Goal: Information Seeking & Learning: Find specific fact

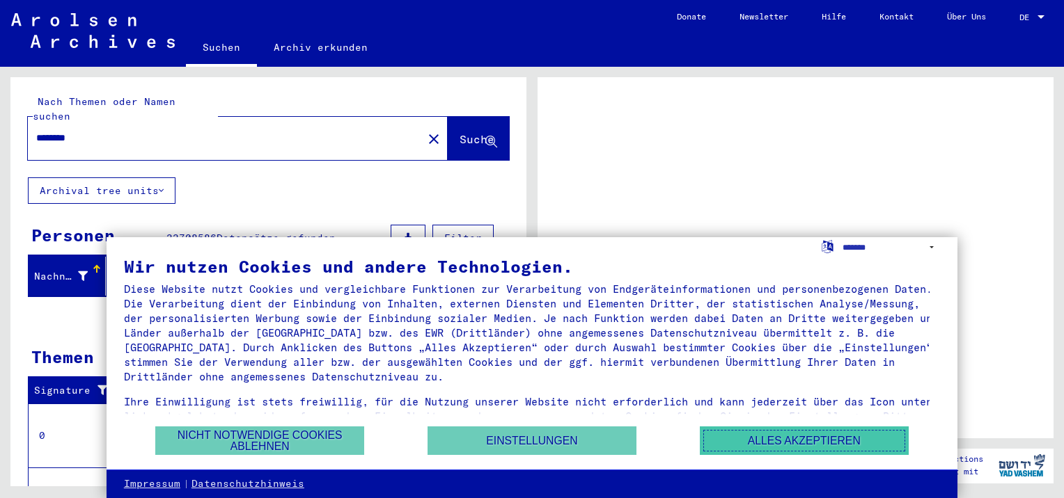
click at [806, 439] on button "Alles akzeptieren" at bounding box center [804, 441] width 209 height 29
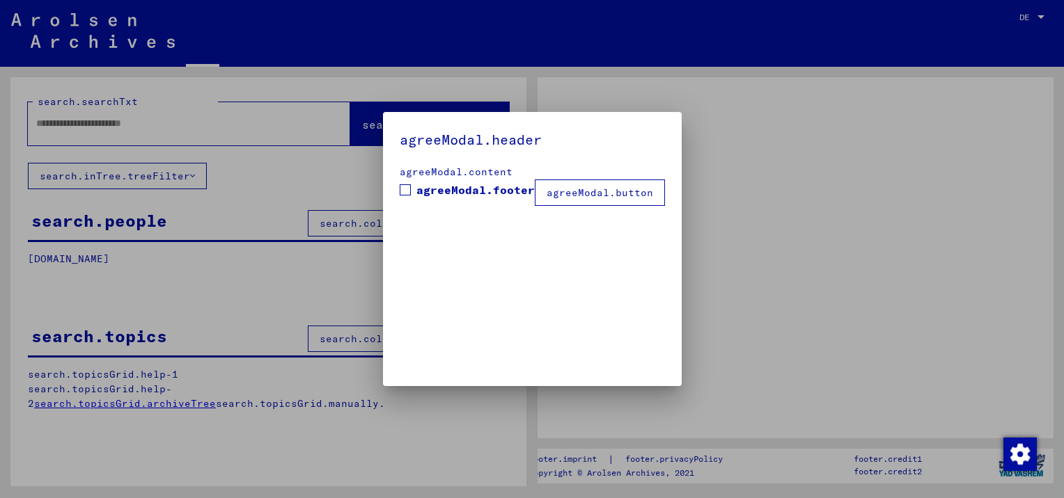
type input "********"
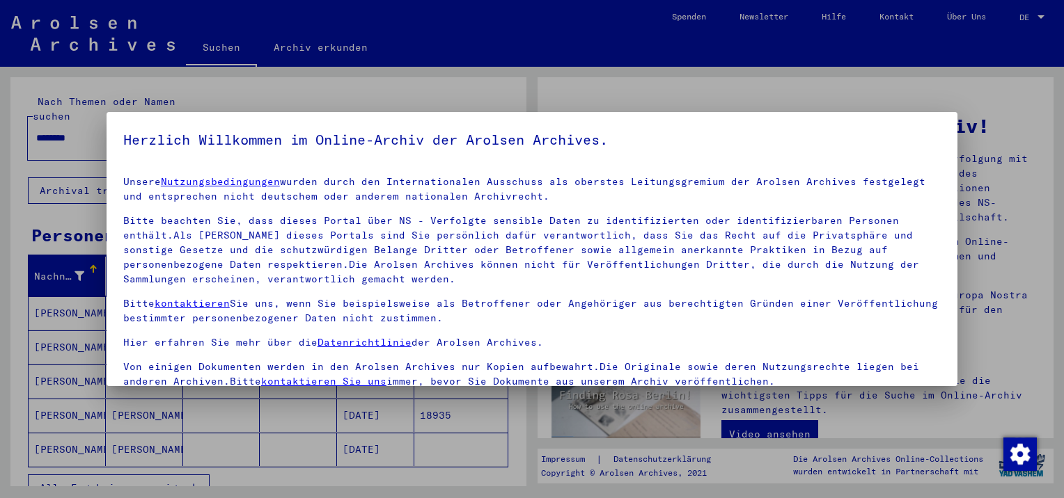
click at [830, 284] on p "Bitte beachten Sie, dass dieses Portal über NS - Verfolgte sensible Daten zu id…" at bounding box center [531, 250] width 817 height 73
click at [991, 307] on div at bounding box center [532, 249] width 1064 height 498
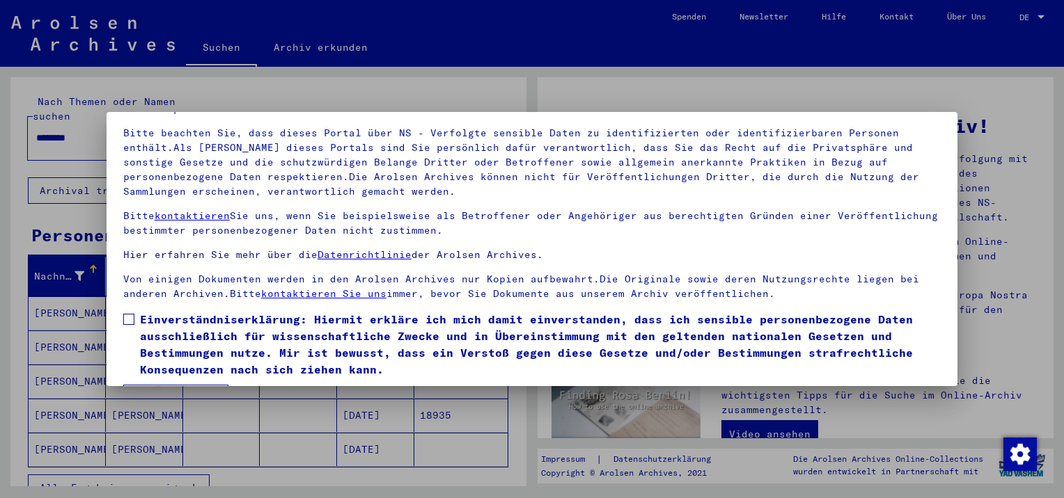
scroll to position [119, 0]
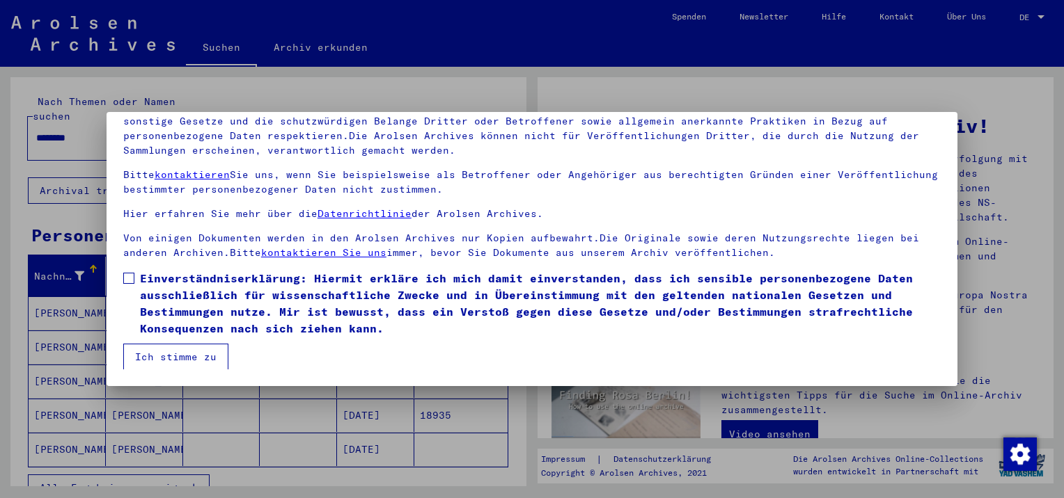
click at [134, 279] on span at bounding box center [128, 278] width 11 height 11
click at [184, 354] on button "Ich stimme zu" at bounding box center [175, 357] width 105 height 26
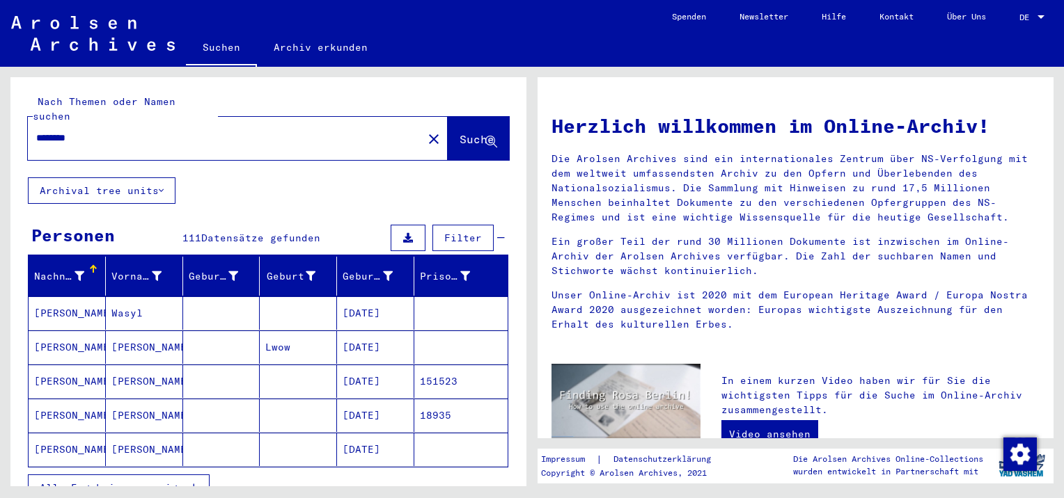
click at [153, 482] on span "Alle Ergebnisse anzeigen" at bounding box center [115, 488] width 150 height 13
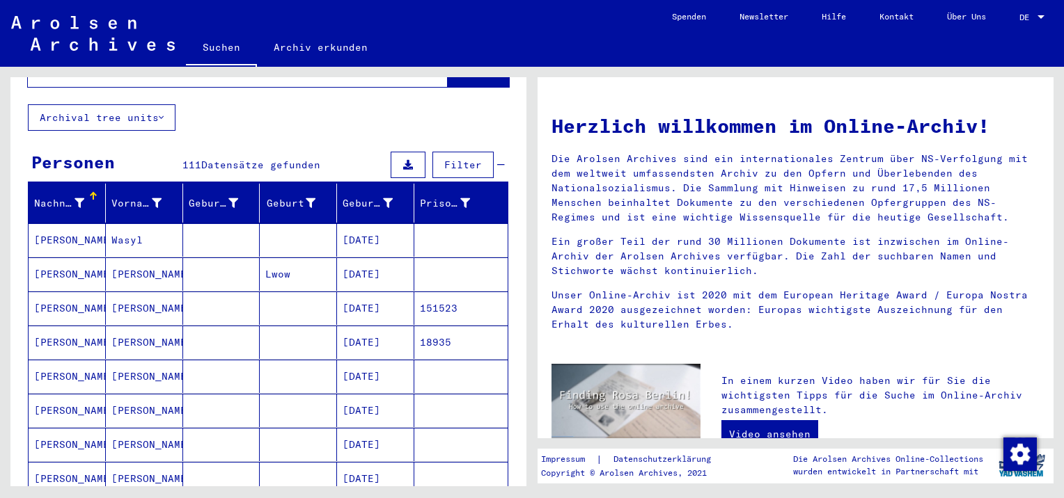
scroll to position [70, 0]
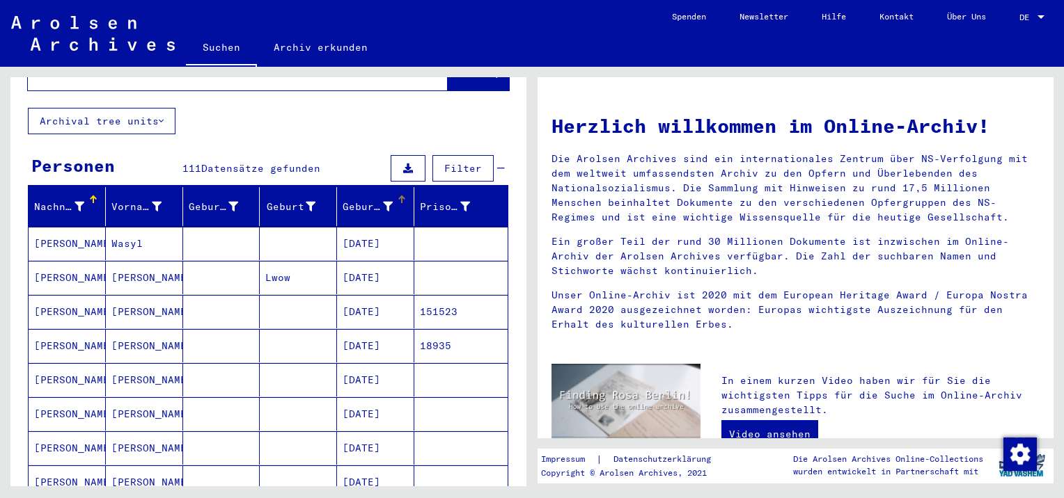
click at [383, 202] on icon at bounding box center [388, 207] width 10 height 10
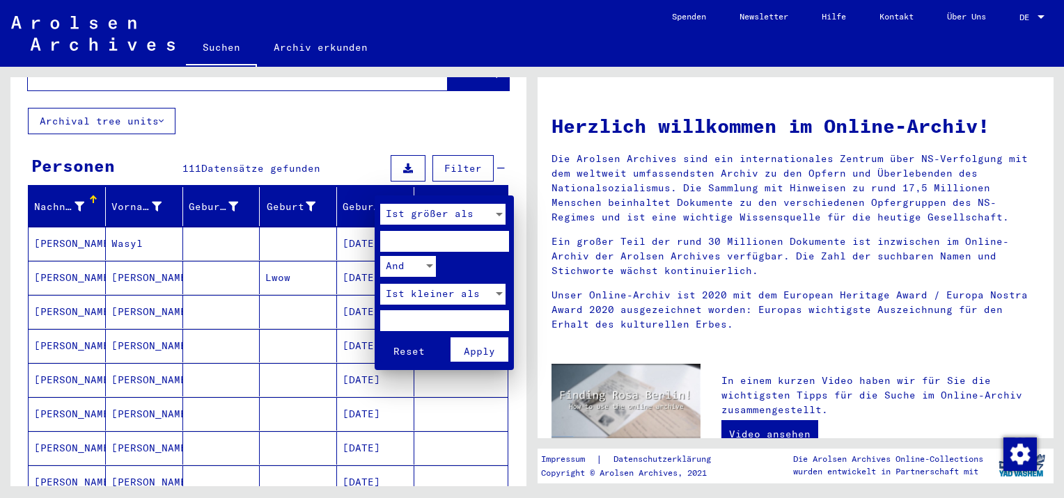
click at [285, 359] on div at bounding box center [532, 249] width 1064 height 498
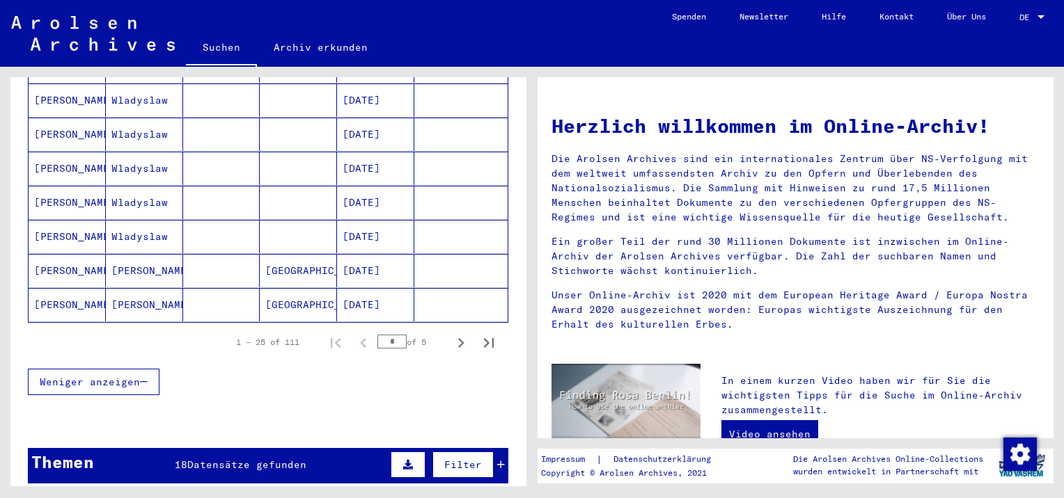
scroll to position [835, 0]
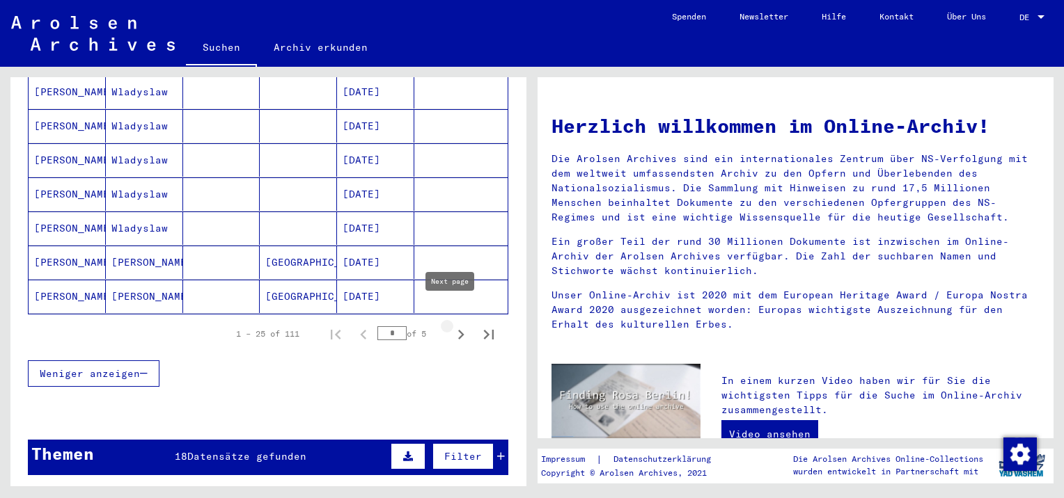
click at [458, 330] on icon "Next page" at bounding box center [461, 335] width 6 height 10
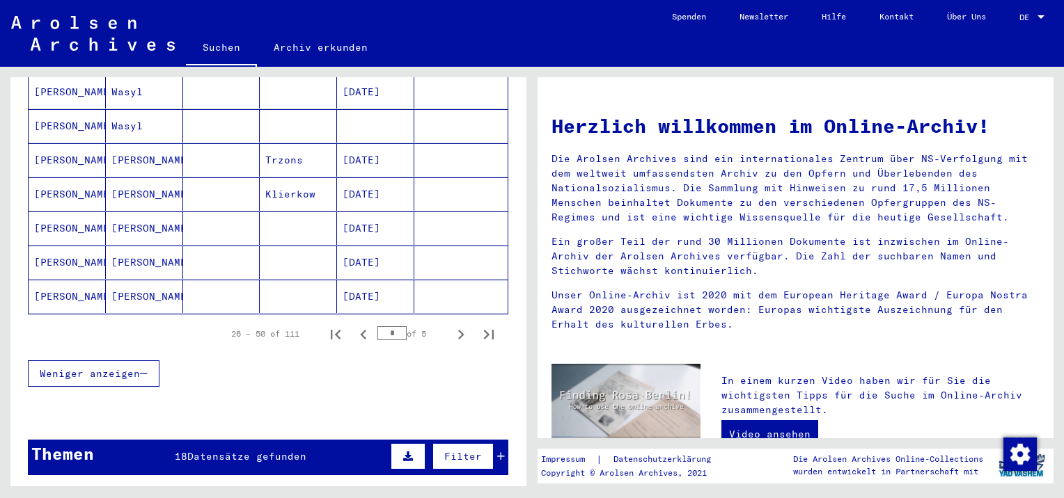
click at [64, 246] on mat-cell "[PERSON_NAME]" at bounding box center [67, 262] width 77 height 33
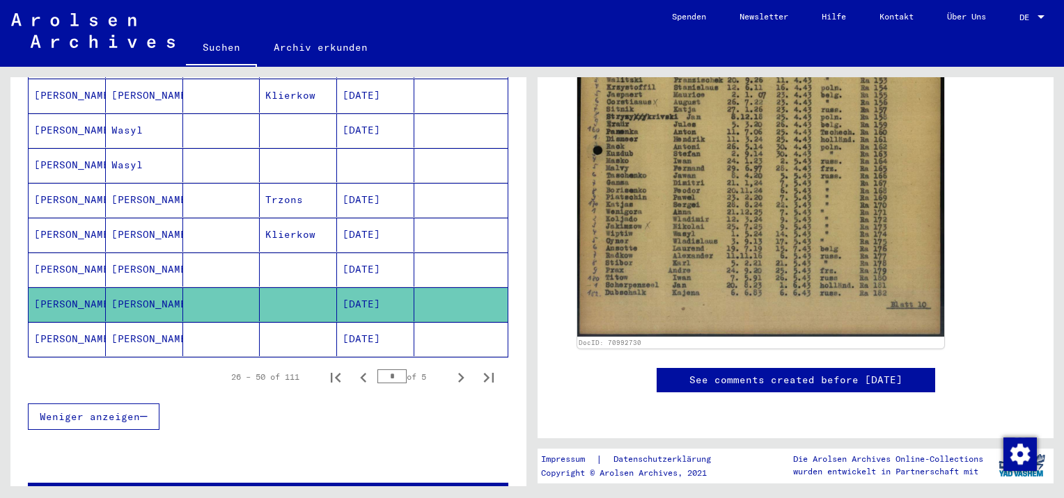
scroll to position [776, 0]
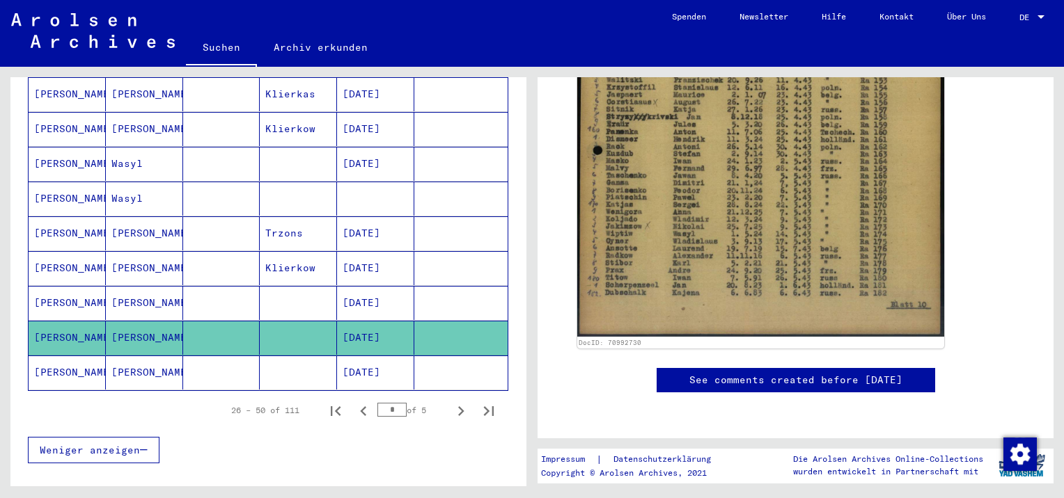
click at [61, 286] on mat-cell "[PERSON_NAME]" at bounding box center [67, 303] width 77 height 34
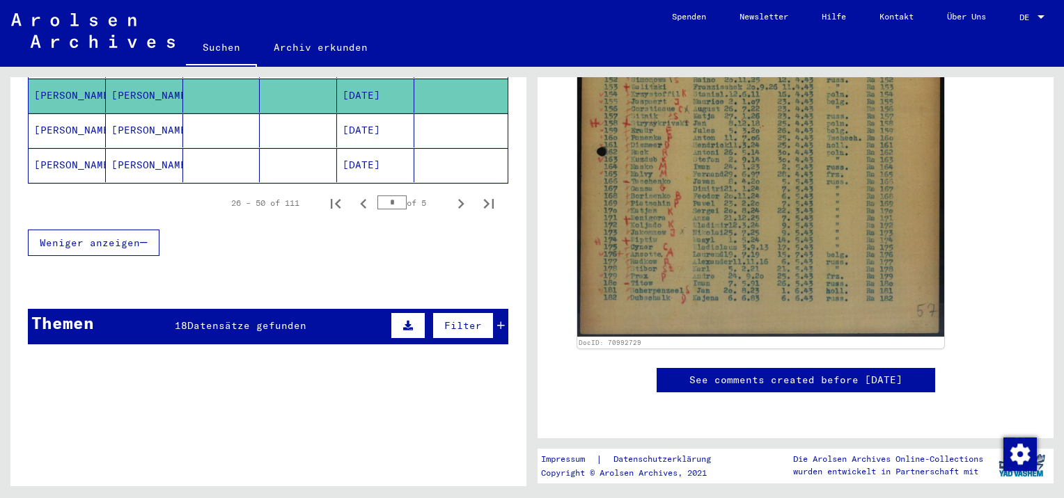
scroll to position [985, 0]
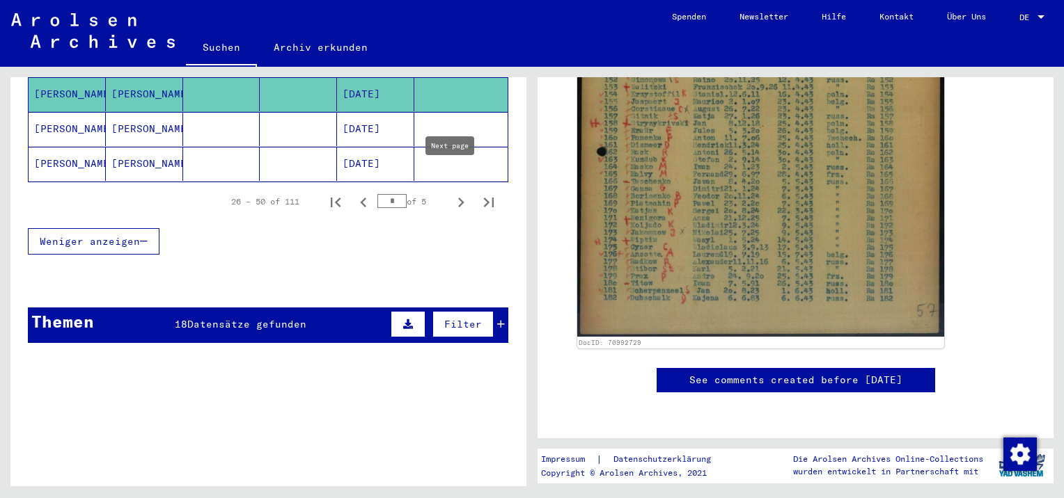
click at [453, 193] on icon "Next page" at bounding box center [460, 202] width 19 height 19
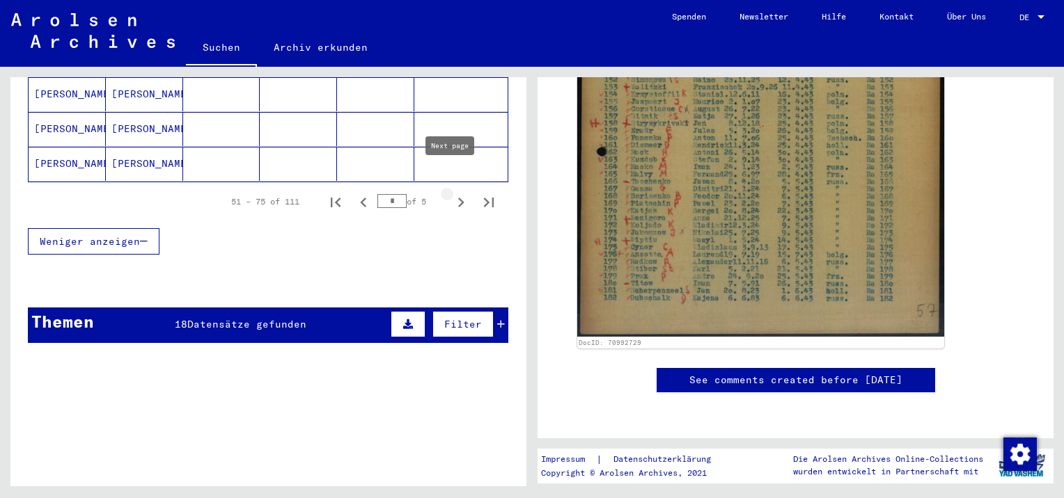
type input "*"
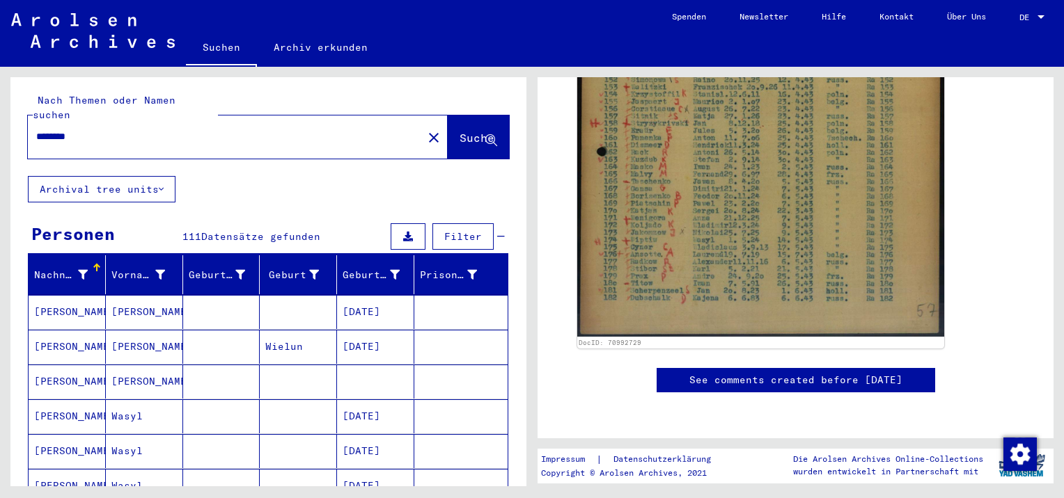
scroll to position [0, 0]
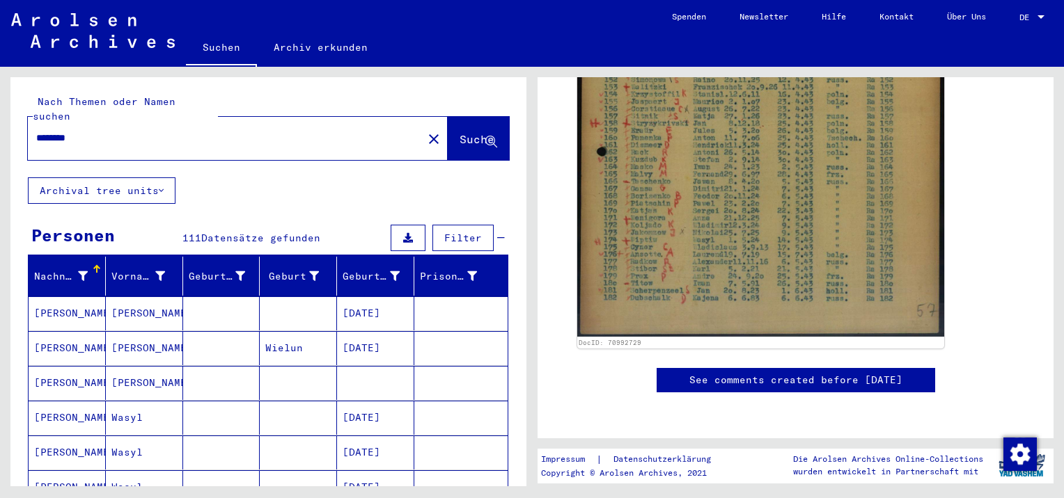
click at [121, 131] on input "********" at bounding box center [225, 138] width 378 height 15
type input "********"
click at [462, 132] on span "Suche" at bounding box center [476, 139] width 35 height 14
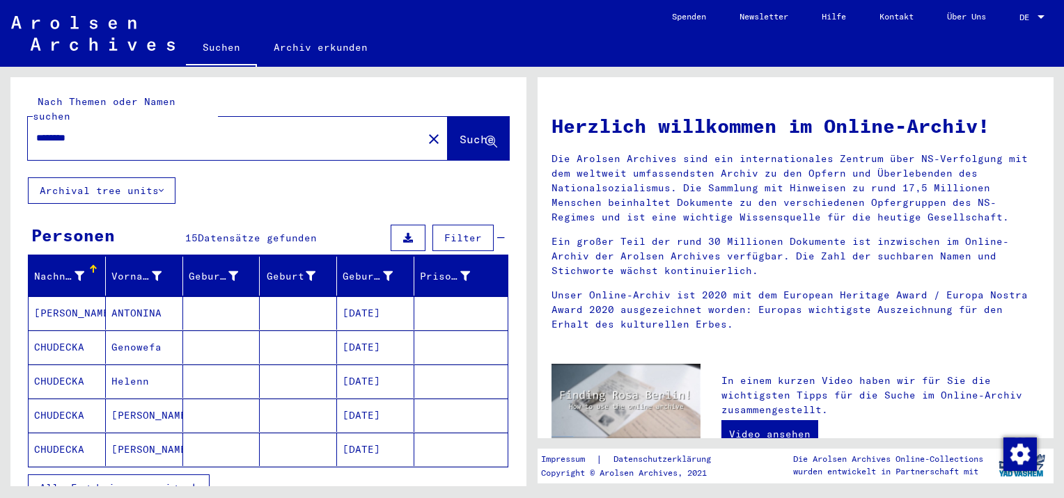
click at [114, 482] on span "Alle Ergebnisse anzeigen" at bounding box center [115, 488] width 150 height 13
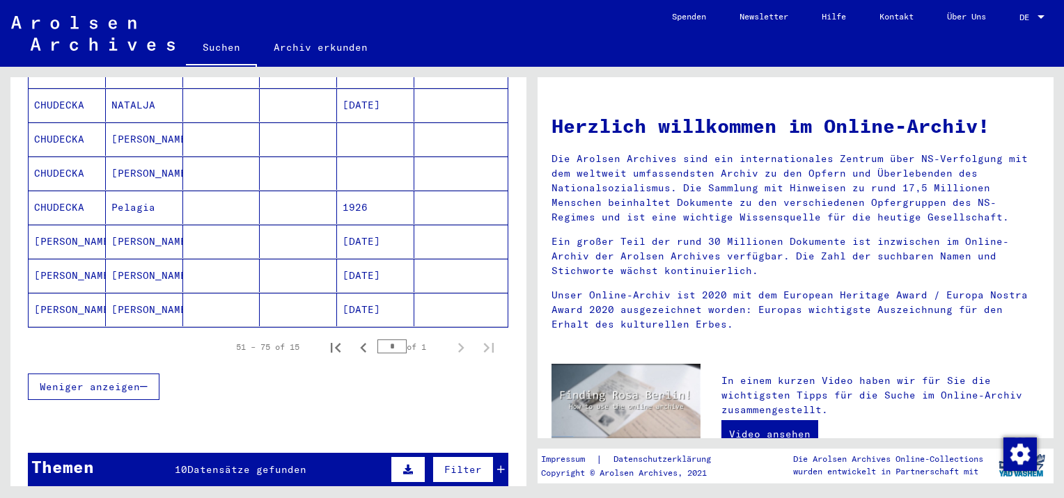
scroll to position [487, 0]
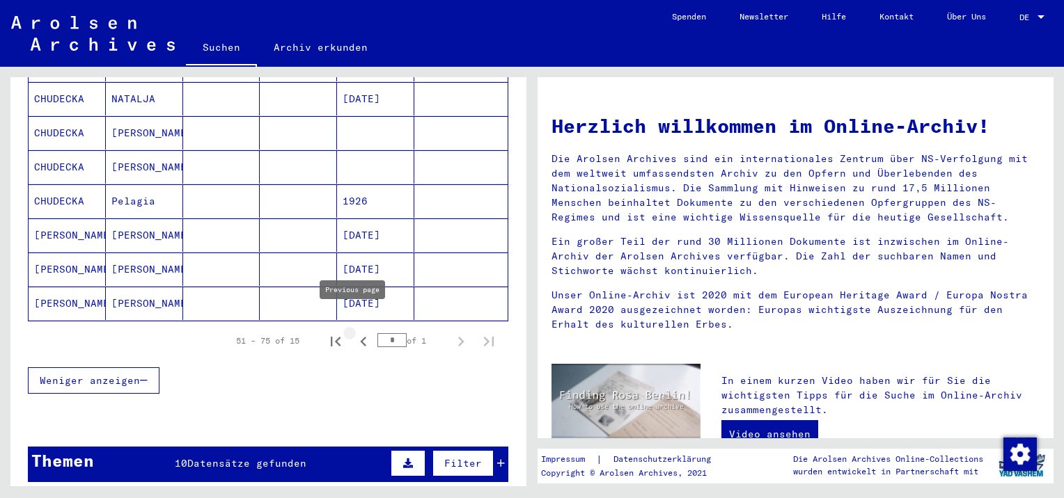
click at [360, 337] on icon "Previous page" at bounding box center [363, 342] width 6 height 10
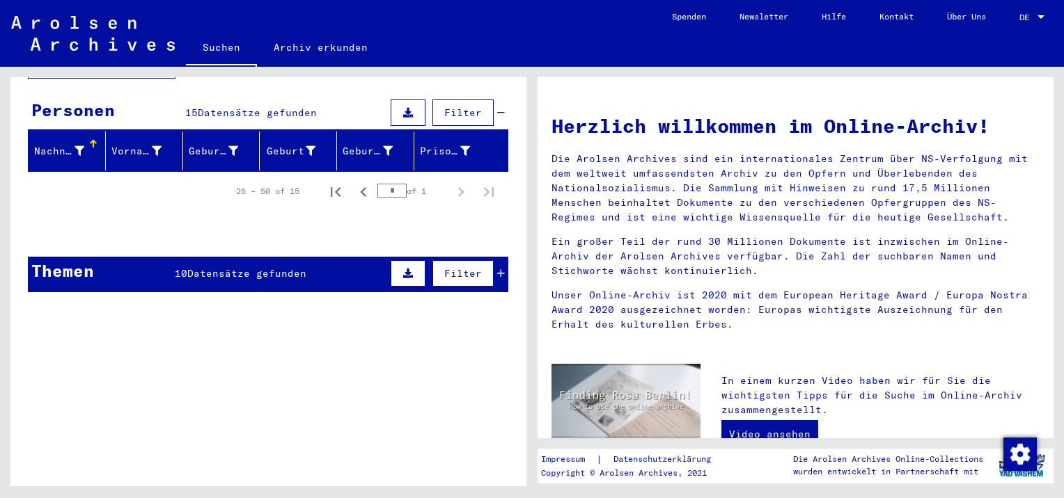
scroll to position [0, 0]
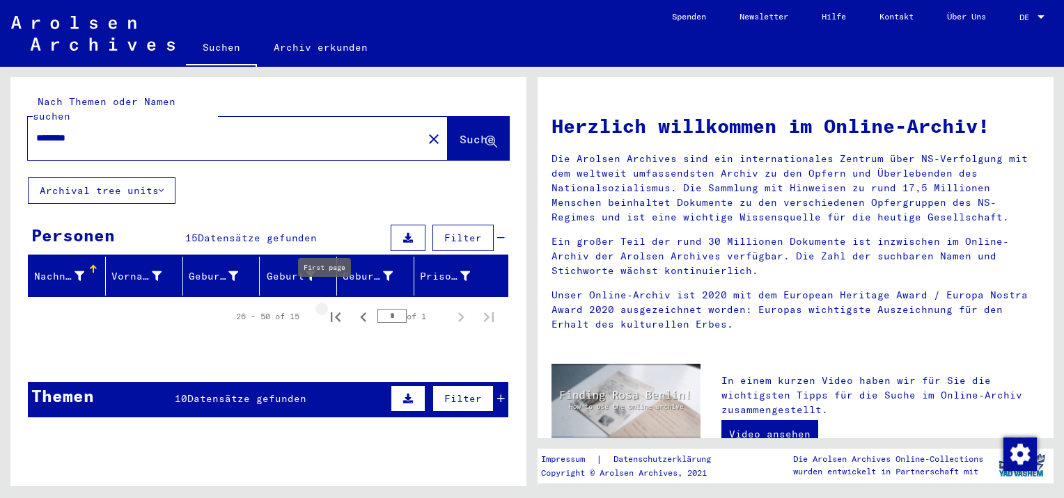
click at [326, 308] on icon "First page" at bounding box center [335, 317] width 19 height 19
type input "*"
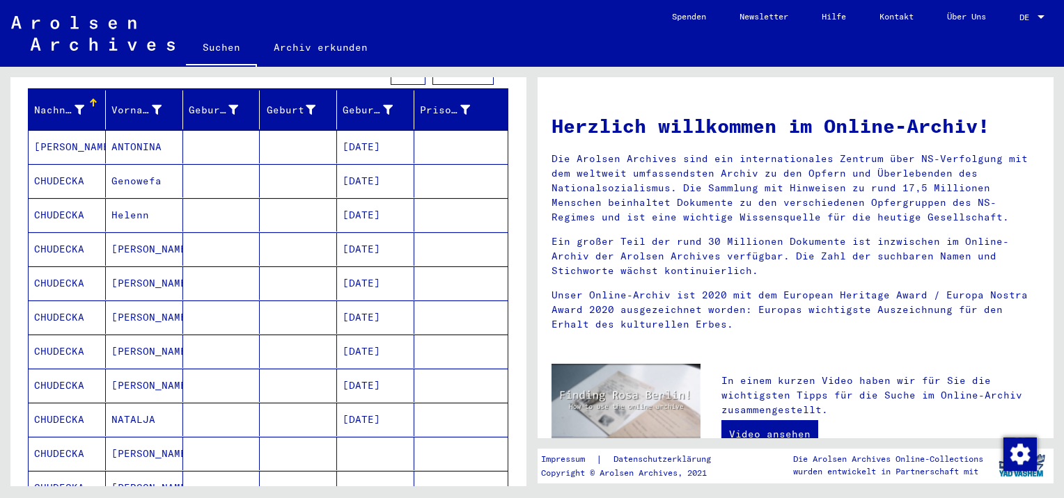
scroll to position [70, 0]
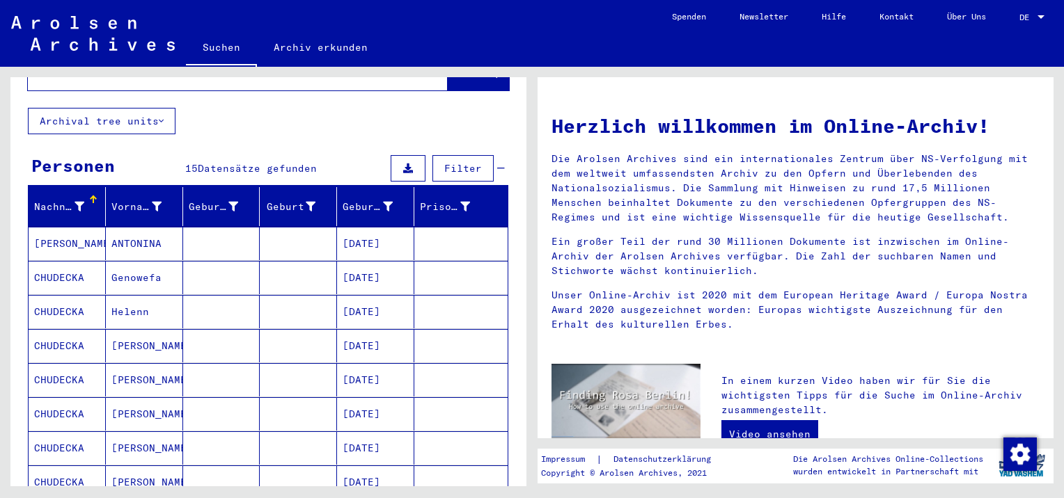
click at [46, 334] on mat-cell "CHUDECKA" at bounding box center [67, 345] width 77 height 33
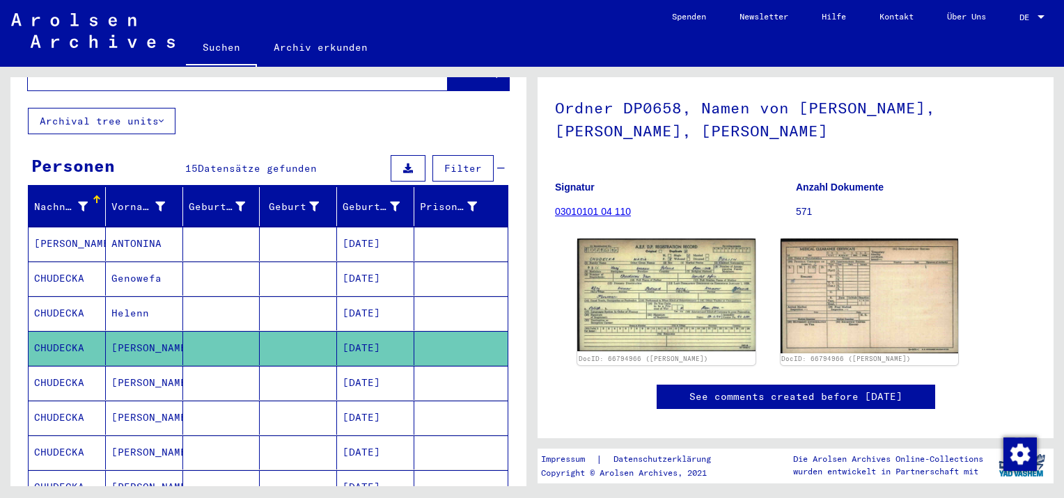
scroll to position [139, 0]
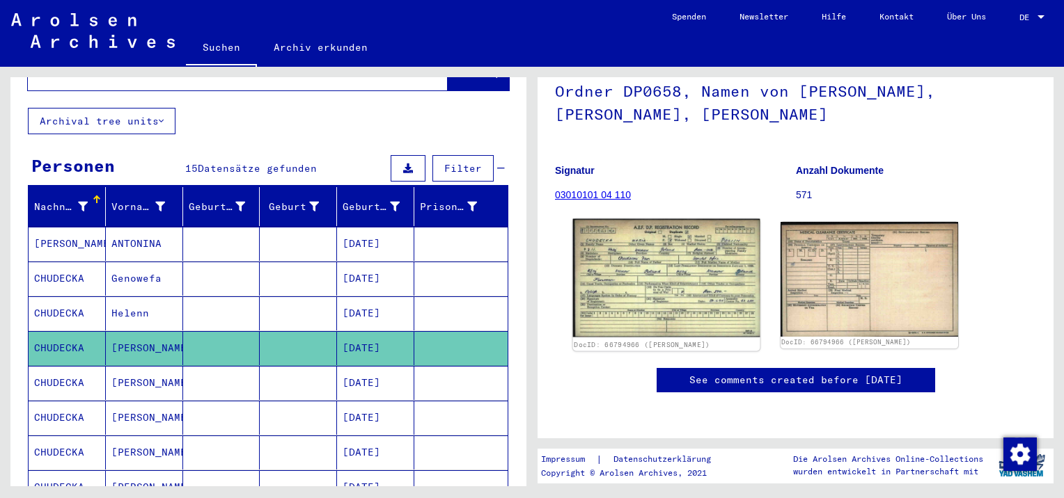
click at [679, 262] on img at bounding box center [666, 278] width 187 height 118
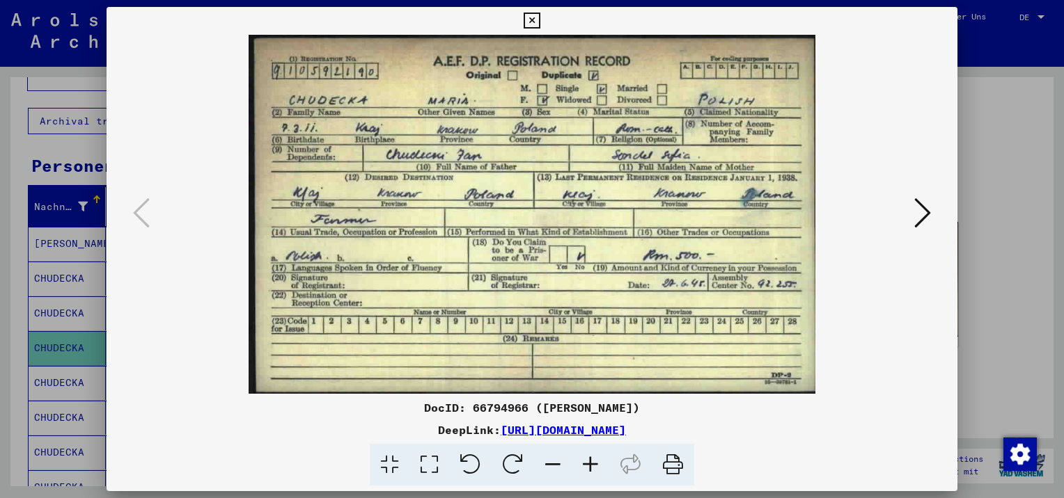
click at [532, 19] on icon at bounding box center [531, 21] width 16 height 17
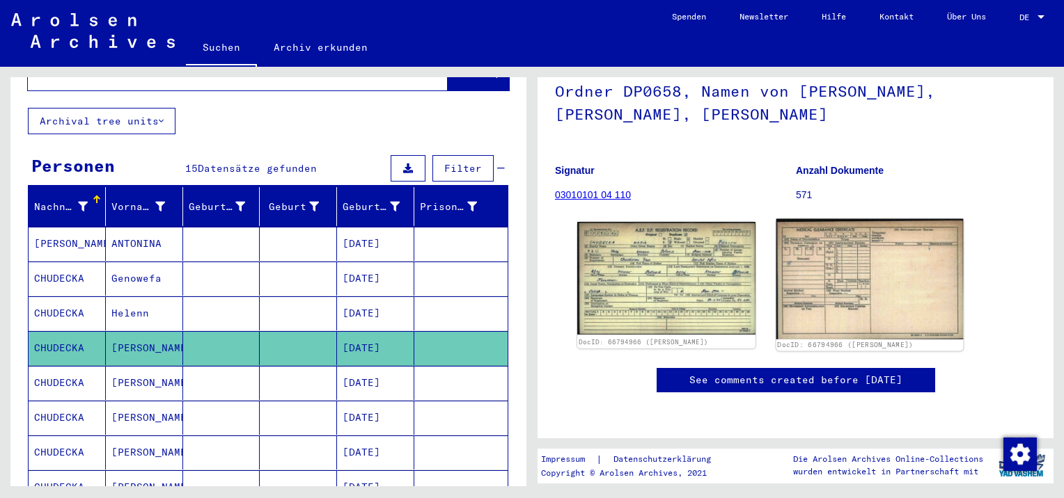
click at [865, 235] on img at bounding box center [868, 279] width 187 height 120
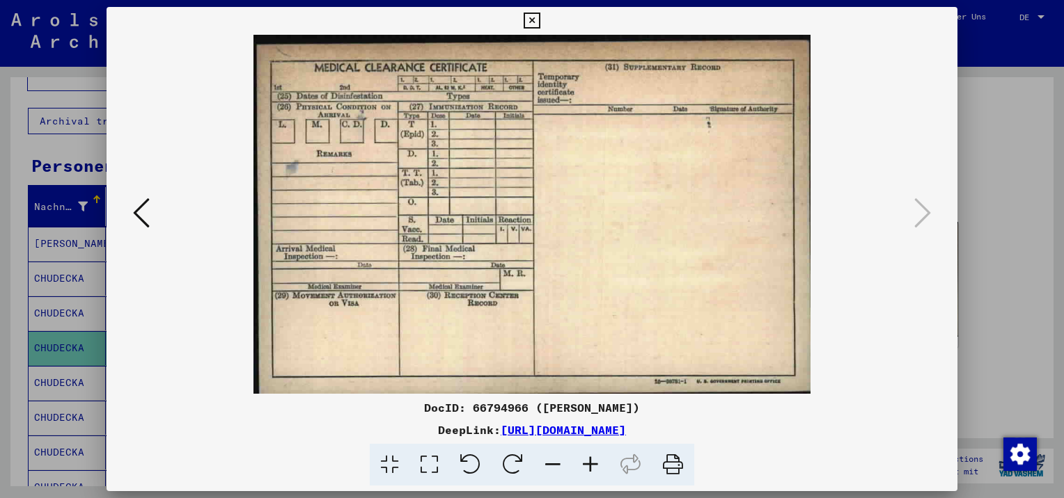
click at [626, 427] on link "[URL][DOMAIN_NAME]" at bounding box center [563, 430] width 125 height 14
click at [529, 15] on icon at bounding box center [531, 21] width 16 height 17
